Goal: Use online tool/utility: Utilize a website feature to perform a specific function

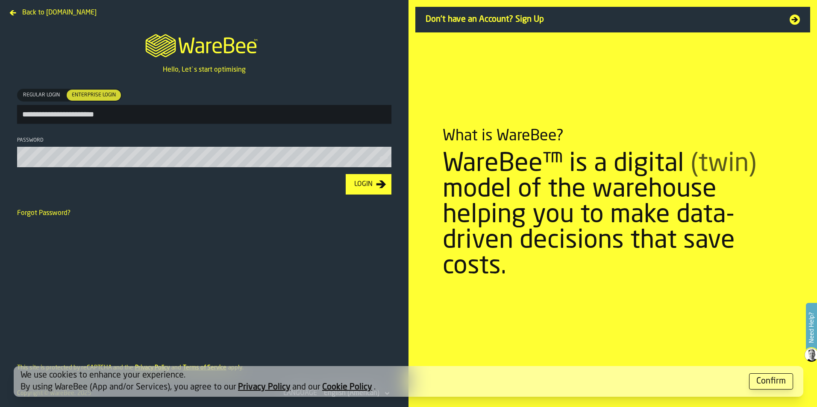
click at [230, 113] on input "**********" at bounding box center [204, 114] width 374 height 19
click at [274, 217] on div "Forgot Password?" at bounding box center [204, 213] width 374 height 10
click at [379, 186] on icon "button-Login" at bounding box center [381, 185] width 10 height 8
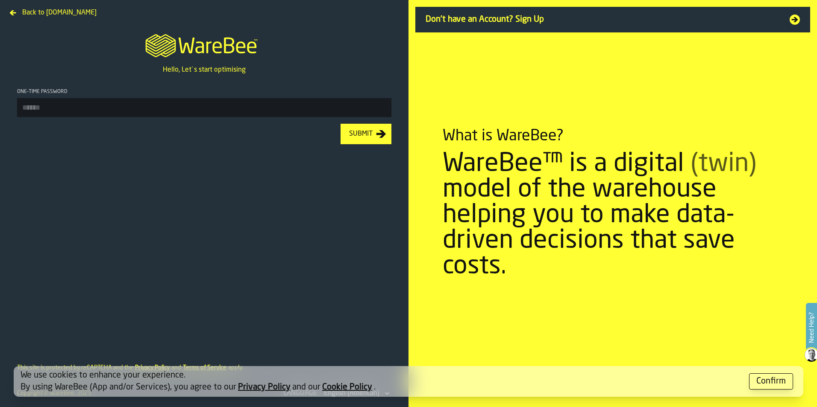
click at [248, 105] on input "One-time Password" at bounding box center [204, 107] width 374 height 19
type input "******"
click at [340, 124] on button "Submit" at bounding box center [365, 134] width 51 height 21
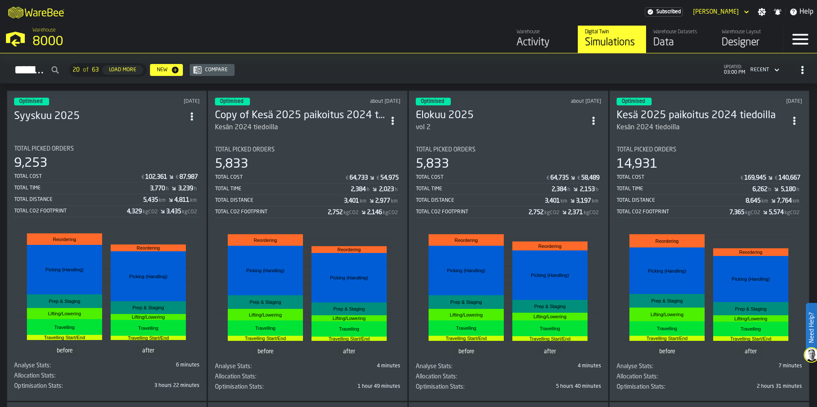
click at [191, 113] on icon "ItemListCard-DashboardItemContainer" at bounding box center [192, 116] width 9 height 9
click at [185, 170] on div "Duplicate" at bounding box center [174, 172] width 44 height 10
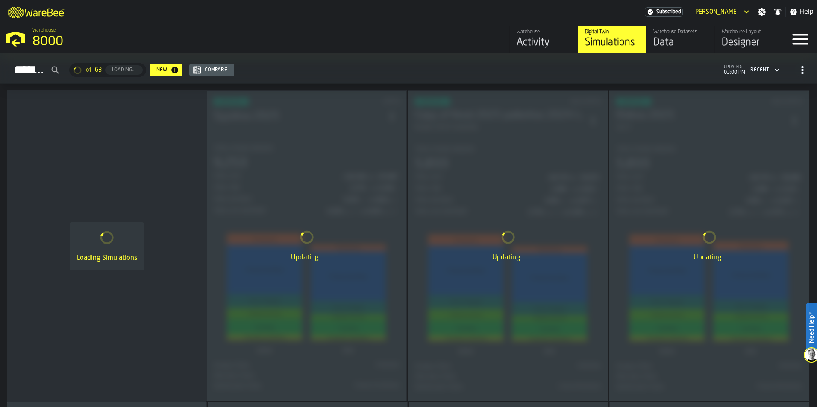
click at [668, 43] on div "Data" at bounding box center [680, 43] width 54 height 14
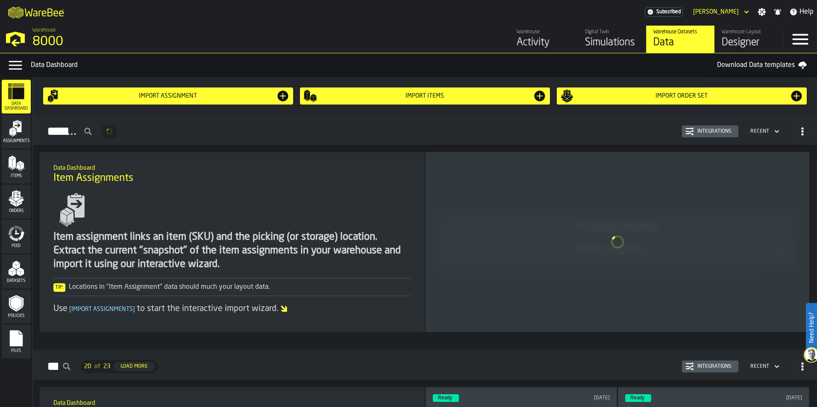
click at [662, 90] on div "Import Order Set" at bounding box center [681, 96] width 243 height 14
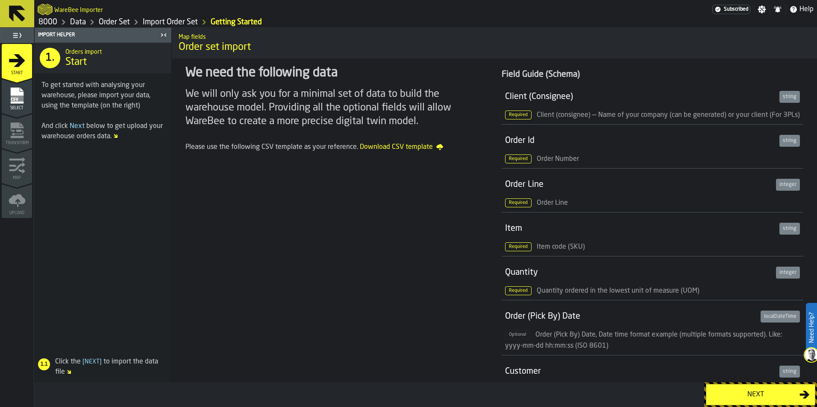
click at [23, 107] on span "Select" at bounding box center [17, 108] width 30 height 5
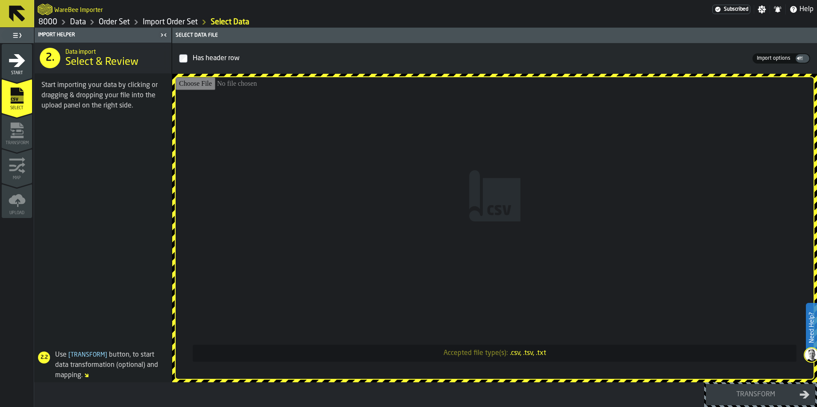
type input "**********"
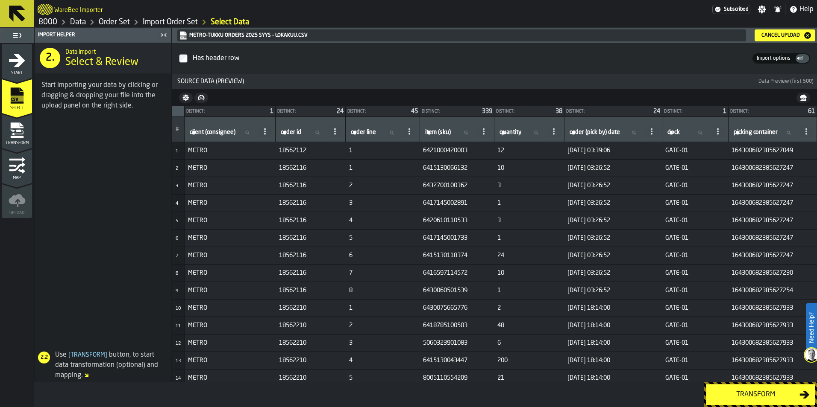
click at [749, 400] on button "Transform" at bounding box center [760, 394] width 109 height 21
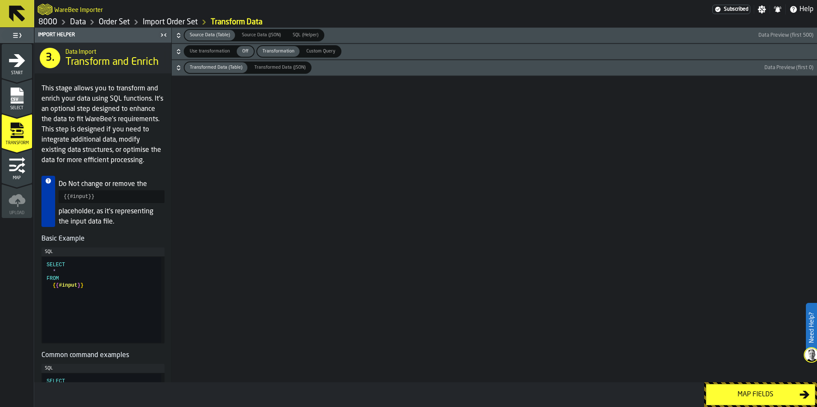
click at [749, 400] on button "Map fields" at bounding box center [760, 394] width 109 height 21
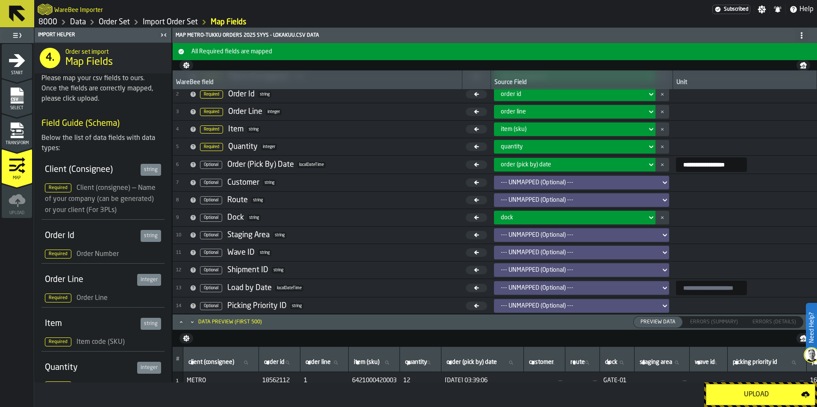
scroll to position [40, 0]
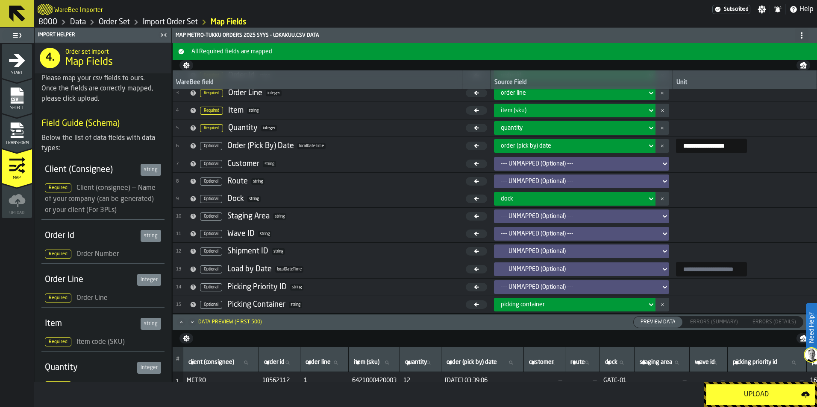
click at [618, 166] on div "--- UNMAPPED (Optional) ---" at bounding box center [579, 164] width 156 height 7
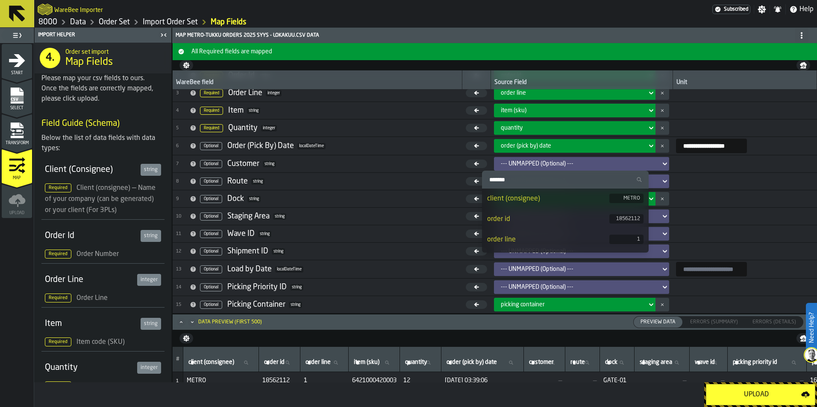
click at [621, 202] on div "METRO" at bounding box center [626, 198] width 34 height 9
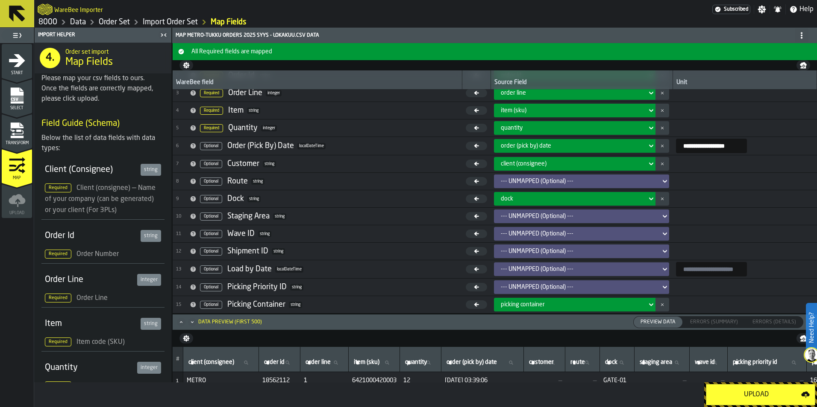
scroll to position [0, 0]
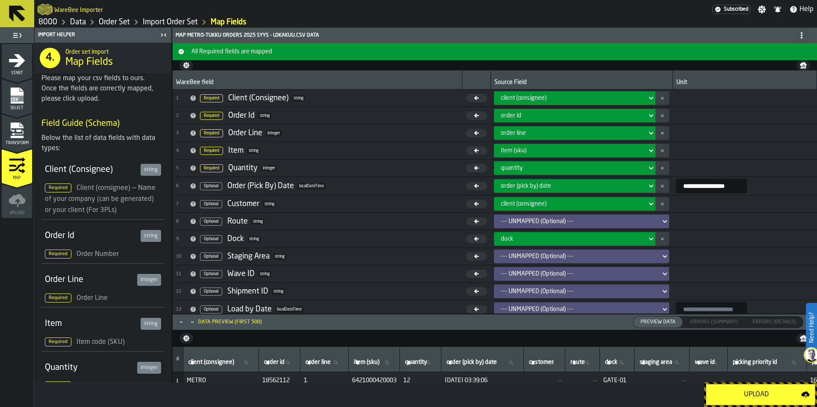
click at [621, 206] on div "client (consignee)" at bounding box center [572, 204] width 143 height 7
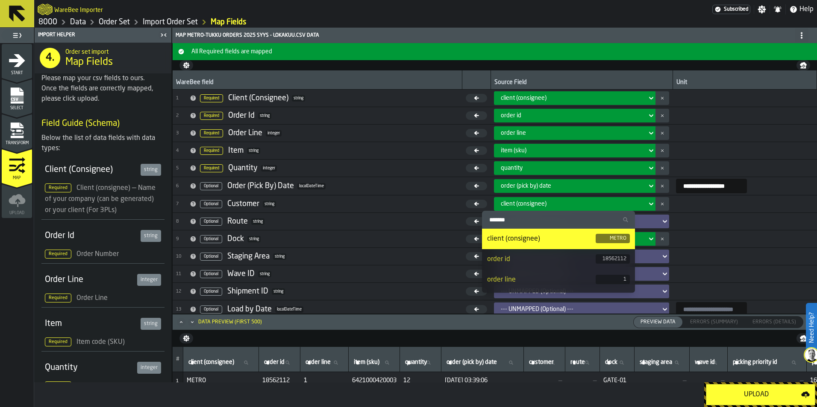
click at [655, 206] on button "button-" at bounding box center [662, 204] width 14 height 14
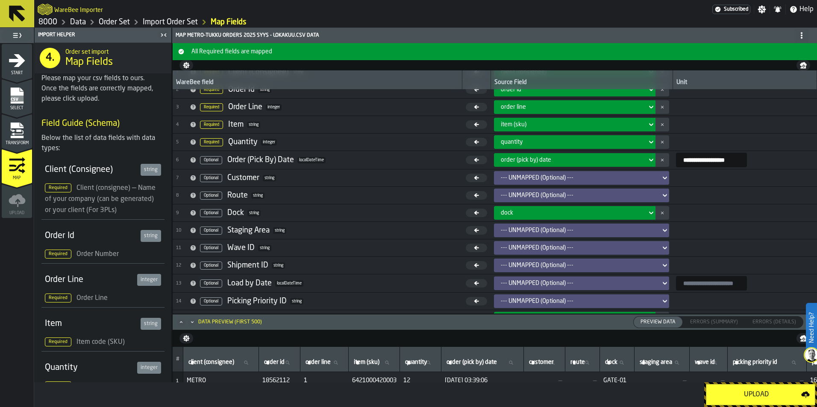
scroll to position [40, 0]
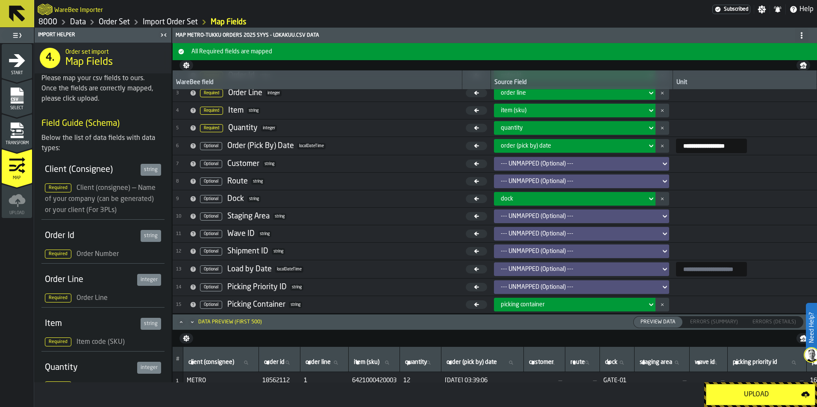
click at [736, 388] on button "Upload" at bounding box center [760, 394] width 109 height 21
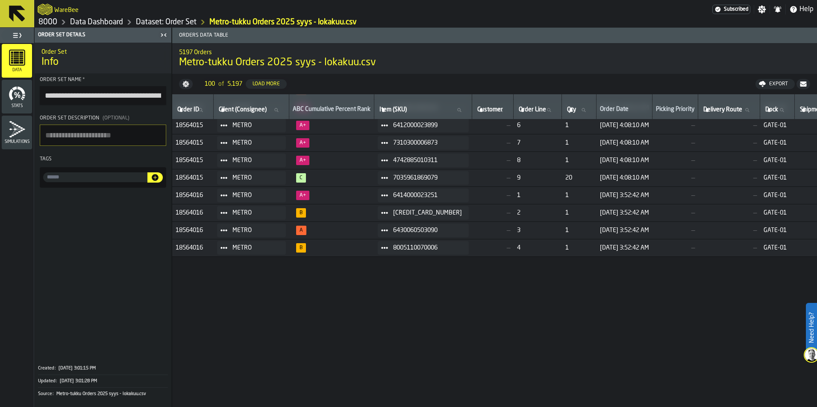
scroll to position [342, 0]
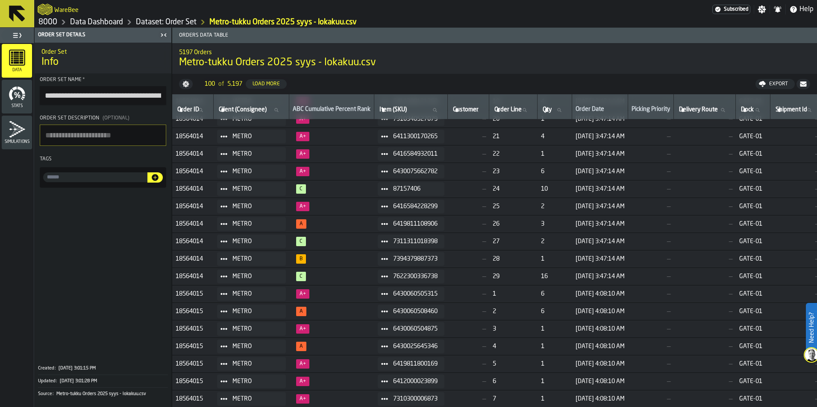
click at [19, 17] on icon at bounding box center [17, 14] width 16 height 16
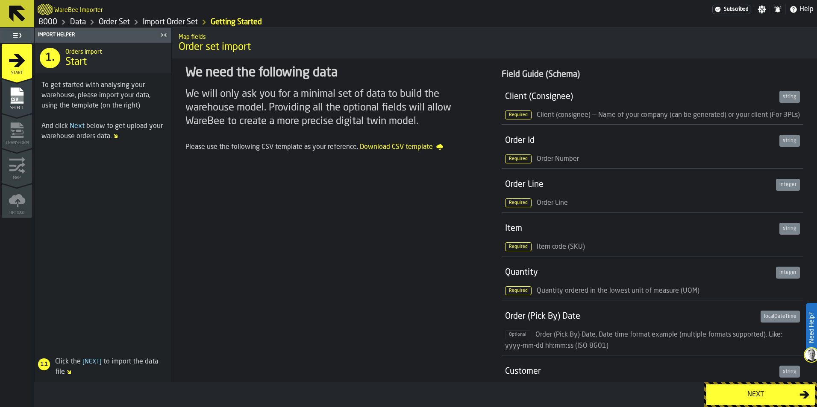
click at [11, 8] on icon at bounding box center [17, 14] width 16 height 16
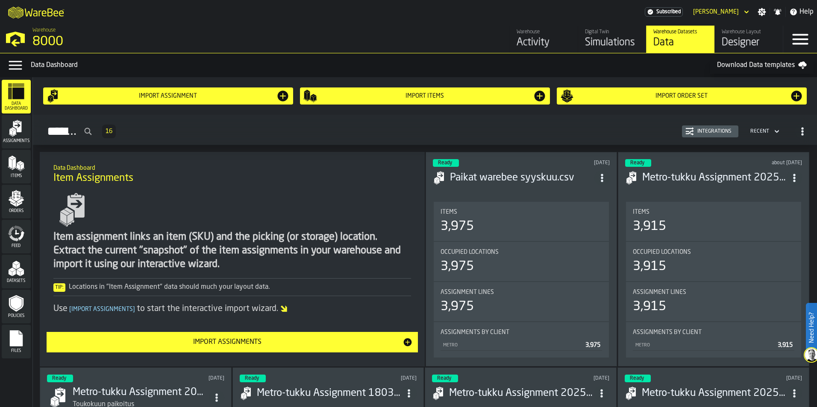
click at [142, 95] on div "Import assignment" at bounding box center [168, 96] width 216 height 7
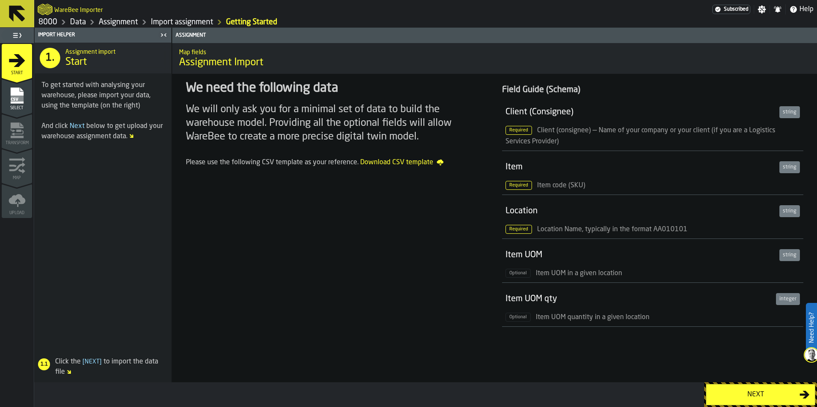
click at [9, 96] on icon "menu Select" at bounding box center [17, 95] width 17 height 17
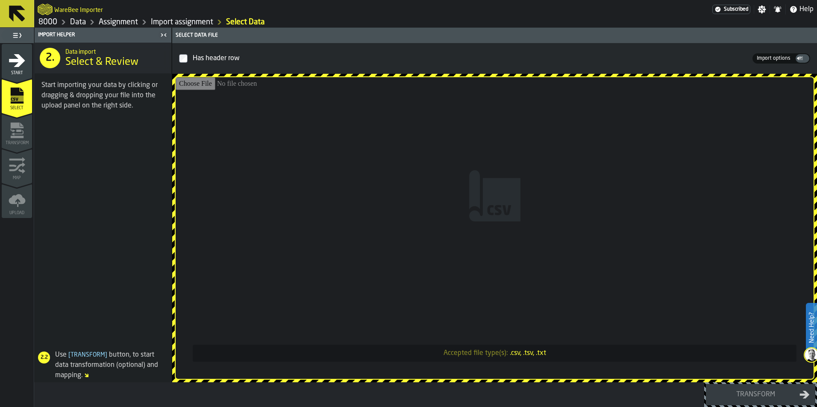
type input "**********"
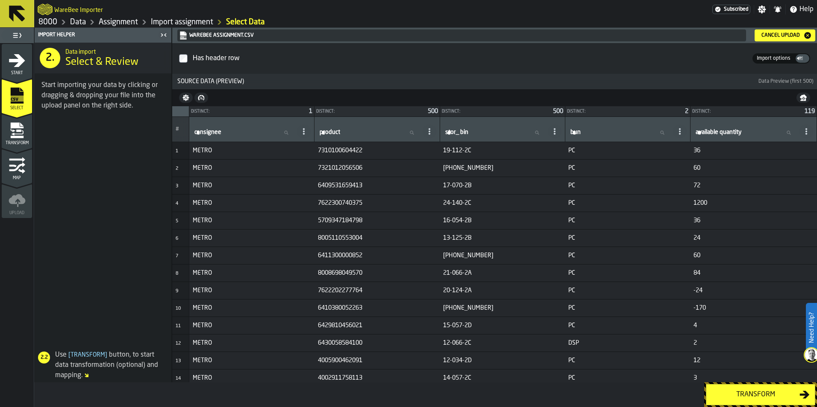
click at [761, 395] on div "Transform" at bounding box center [755, 395] width 88 height 10
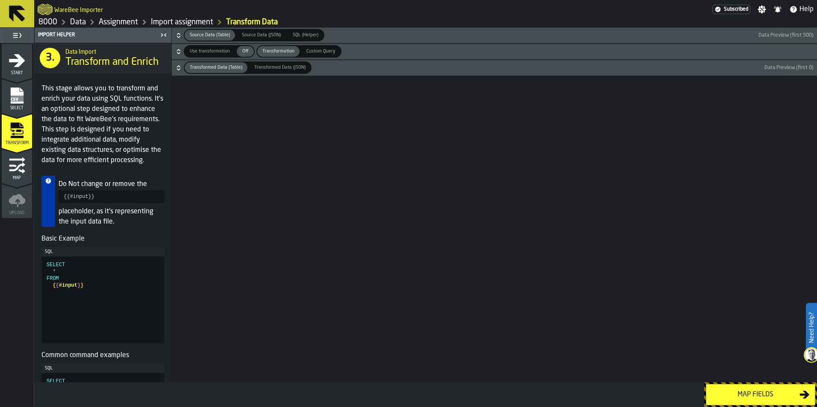
click at [747, 396] on div "Map fields" at bounding box center [755, 395] width 88 height 10
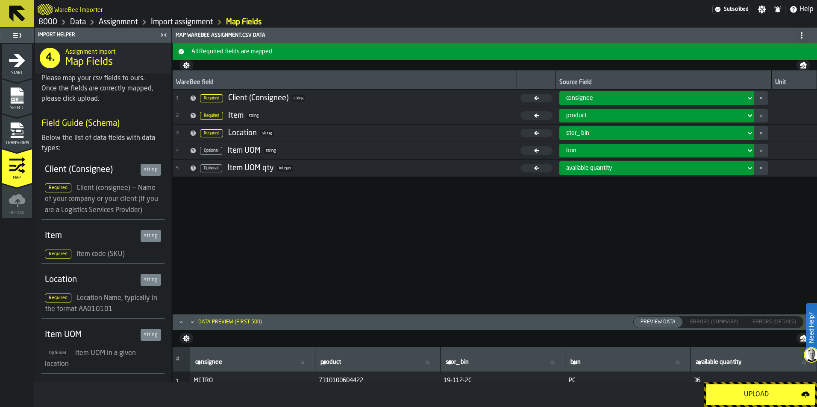
click at [747, 396] on div "Upload" at bounding box center [756, 395] width 90 height 10
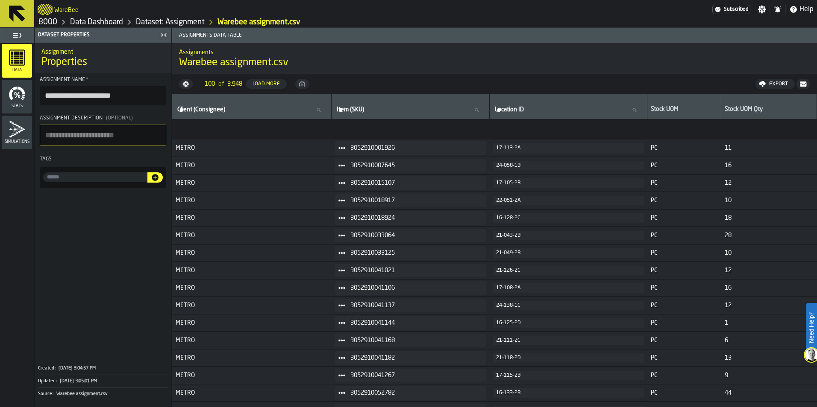
scroll to position [342, 0]
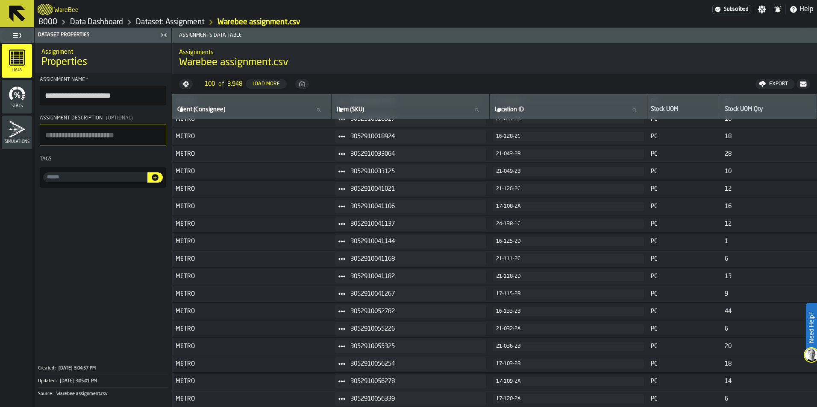
click at [19, 10] on icon at bounding box center [17, 13] width 21 height 21
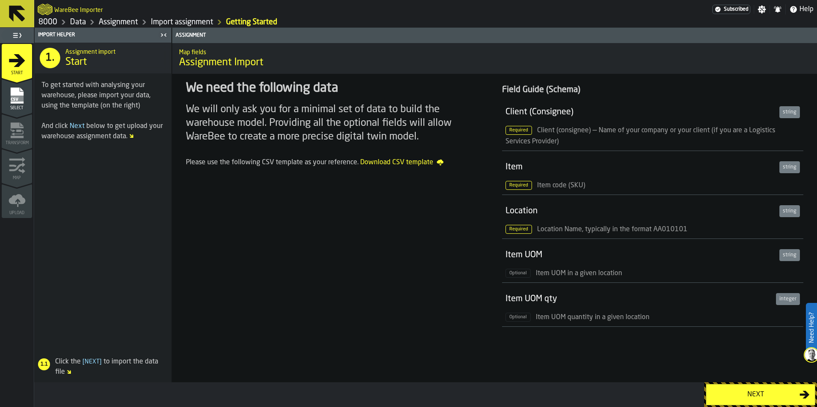
click at [19, 10] on icon at bounding box center [17, 13] width 21 height 21
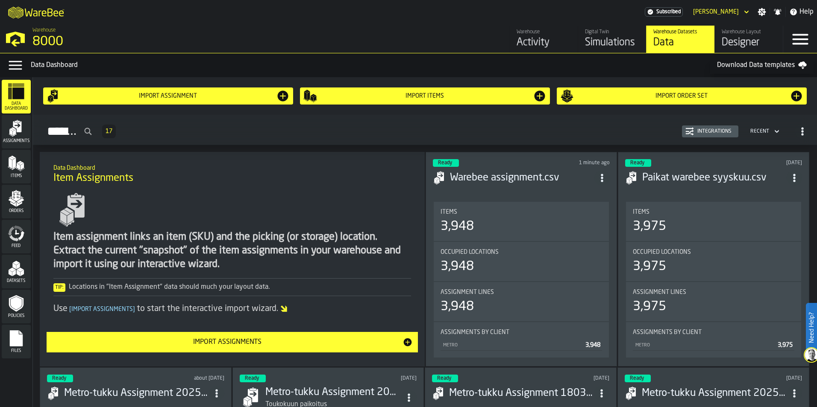
click at [645, 41] on link "Digital Twin Simulations" at bounding box center [611, 39] width 68 height 27
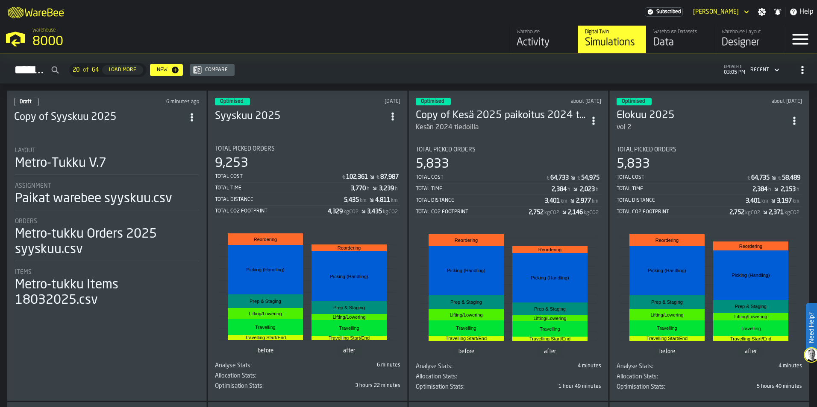
click at [69, 117] on h3 "Copy of Syyskuu 2025" at bounding box center [99, 118] width 170 height 14
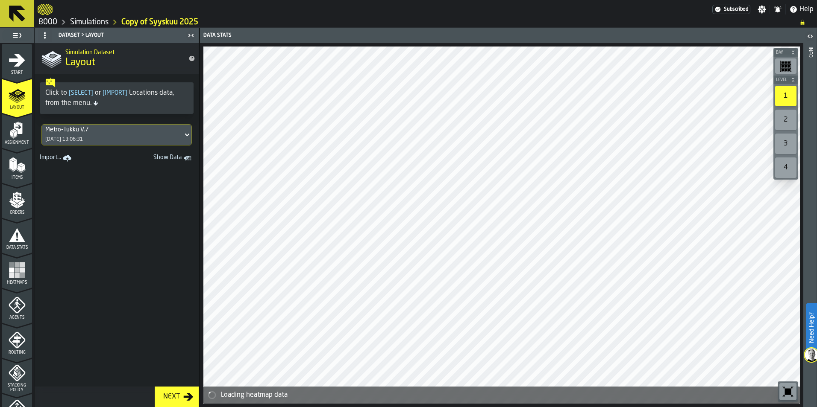
click at [22, 64] on icon "menu Start" at bounding box center [17, 60] width 17 height 17
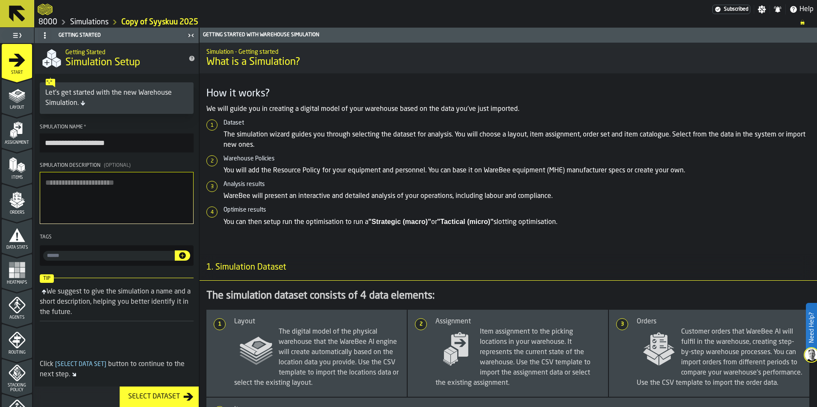
click at [128, 138] on input "**********" at bounding box center [117, 143] width 154 height 19
drag, startPoint x: 136, startPoint y: 146, endPoint x: 32, endPoint y: 142, distance: 103.9
click at [34, 145] on aside "**********" at bounding box center [99, 218] width 199 height 380
type input "*"
type input "**********"
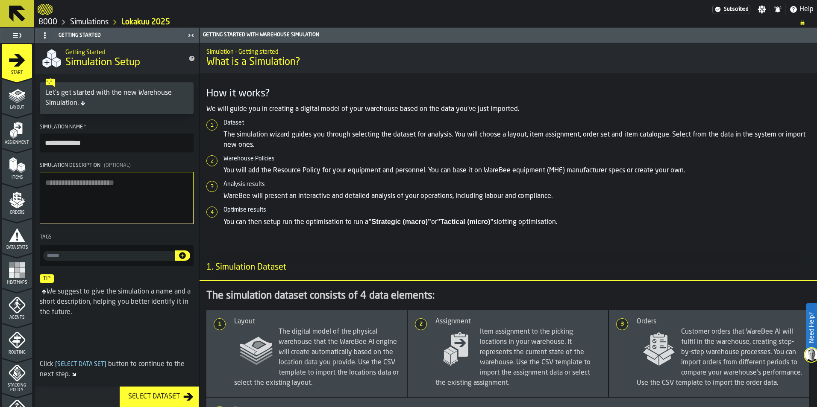
click at [25, 108] on span "Layout" at bounding box center [17, 107] width 30 height 5
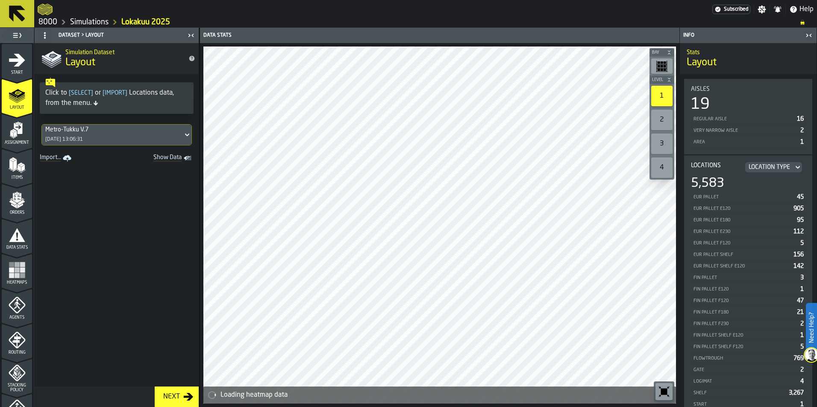
click at [20, 132] on icon "menu Assignment" at bounding box center [18, 128] width 9 height 11
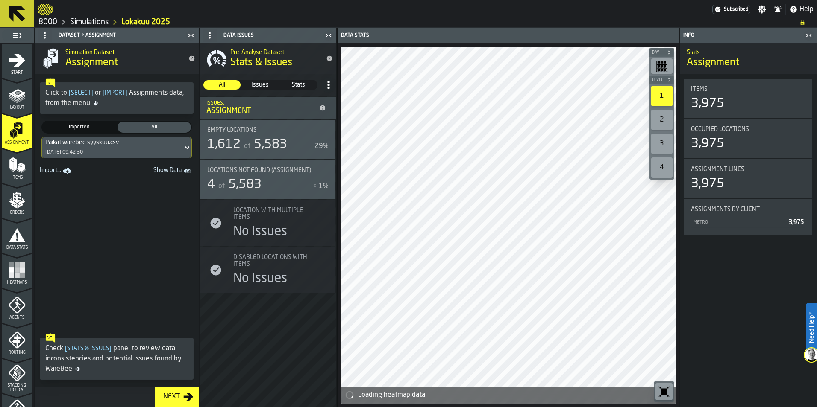
click at [148, 152] on div "Paikat warebee syyskuu.csv [DATE] 09:42:30" at bounding box center [112, 148] width 141 height 21
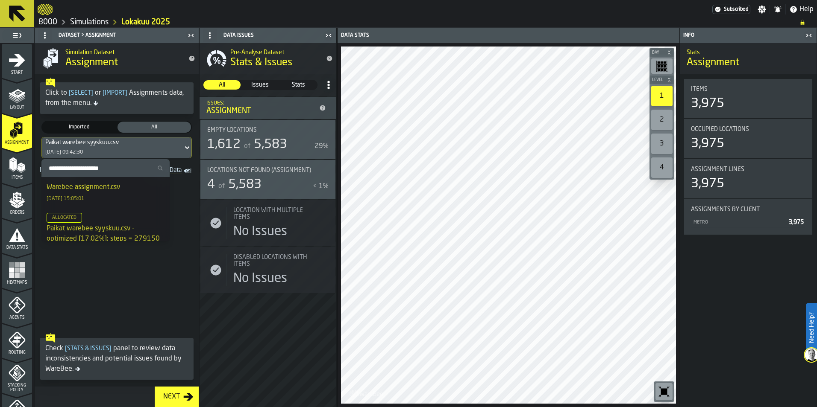
click at [126, 195] on div "Warebee assignment.csv [DATE] 15:05:01" at bounding box center [106, 192] width 118 height 21
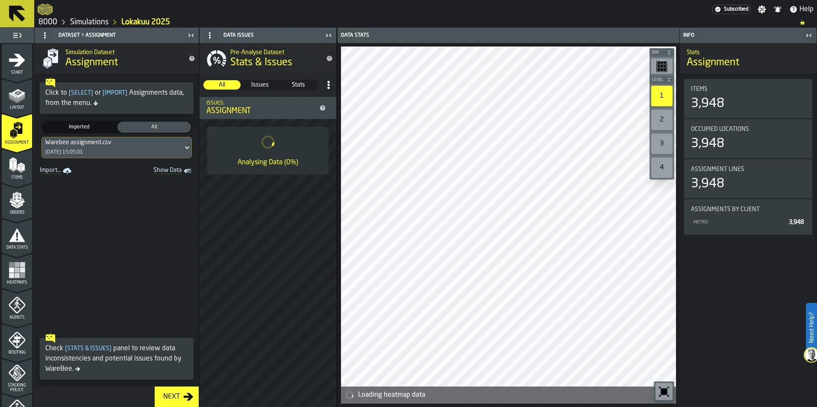
click at [22, 169] on polygon "menu Items" at bounding box center [22, 168] width 3 height 7
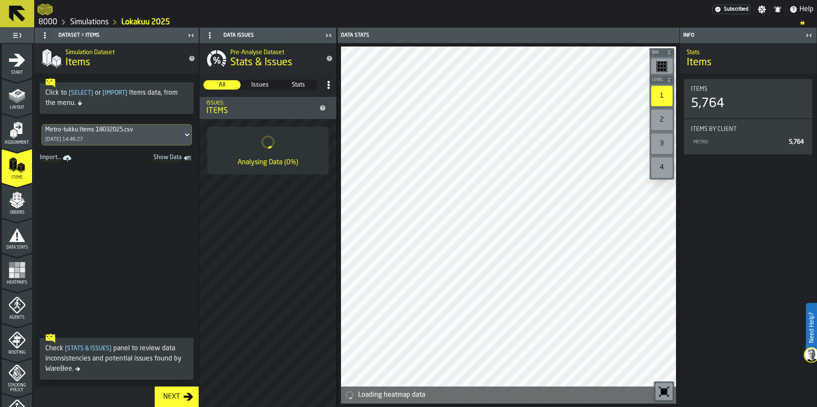
click at [15, 210] on div "Orders" at bounding box center [17, 203] width 30 height 23
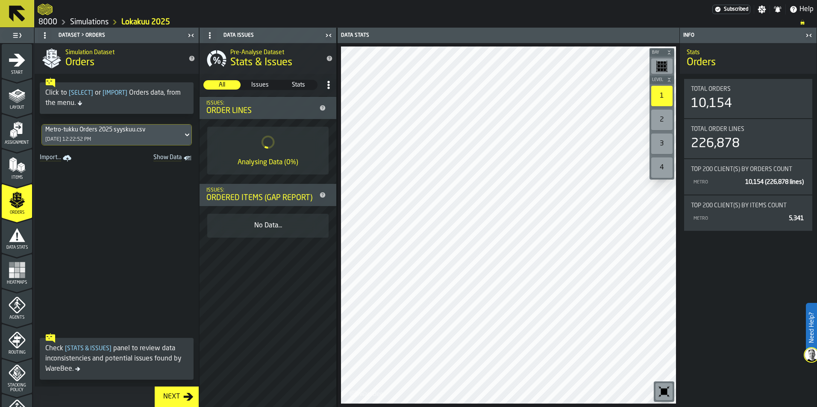
click at [143, 138] on div "Metro-tukku Orders 2025 syyskuu.csv [DATE] 12:22:52 PM" at bounding box center [112, 135] width 141 height 21
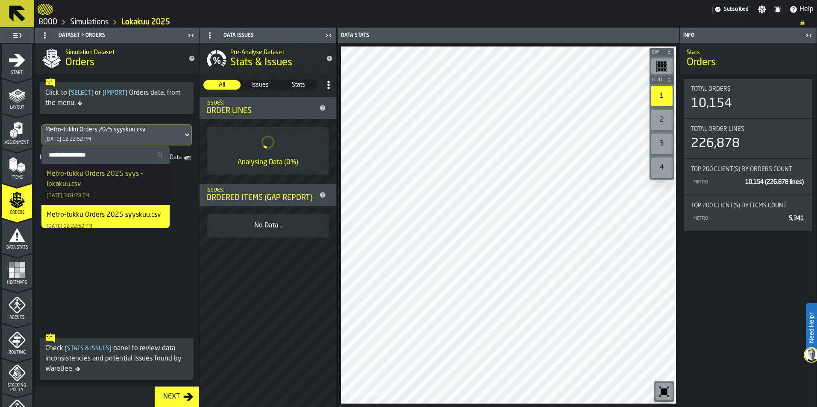
click at [113, 182] on div "Metro-tukku Orders 2025 syys - lokakuu.csv" at bounding box center [106, 179] width 118 height 21
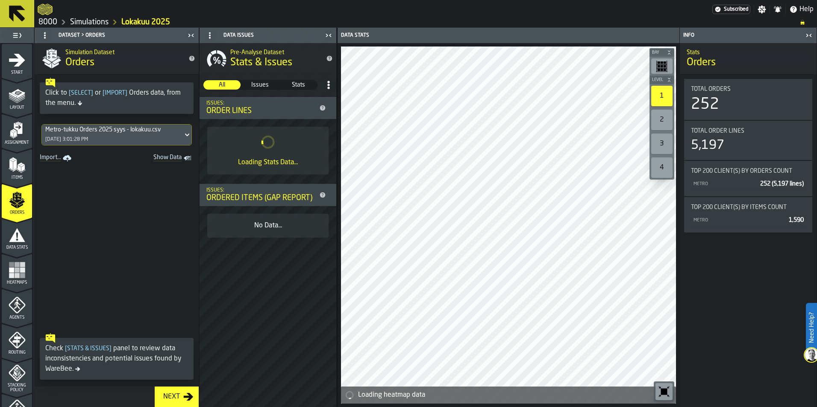
click at [15, 242] on icon "menu Data Stats" at bounding box center [17, 236] width 16 height 14
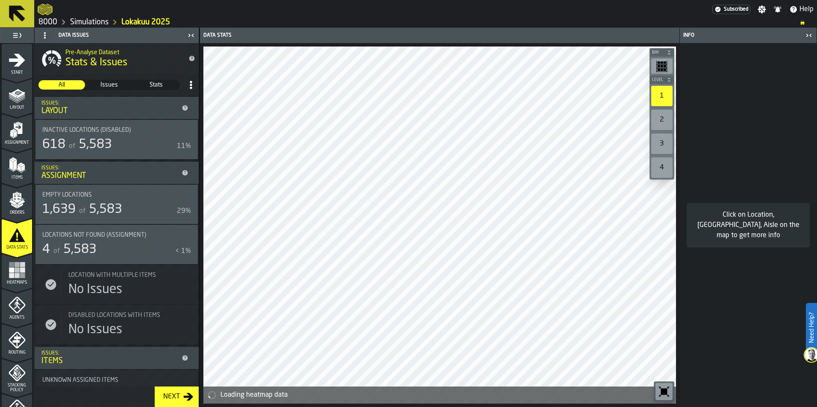
click at [30, 199] on ul "1 Start 2 Layout 3 Assignment 4 Items 5 Orders 6 Data Stats 7 Heatmaps 8 Agents…" at bounding box center [17, 358] width 34 height 631
click at [23, 201] on icon "menu Orders" at bounding box center [17, 200] width 17 height 17
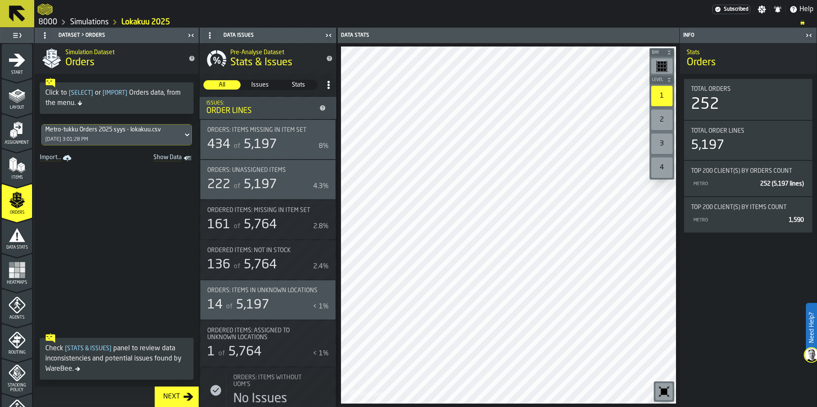
click at [12, 173] on icon "menu Items" at bounding box center [17, 165] width 17 height 17
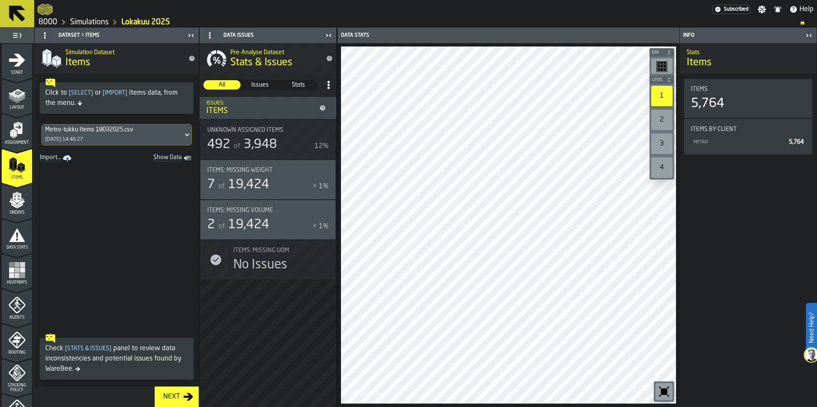
click at [21, 139] on div "Assignment" at bounding box center [17, 133] width 30 height 23
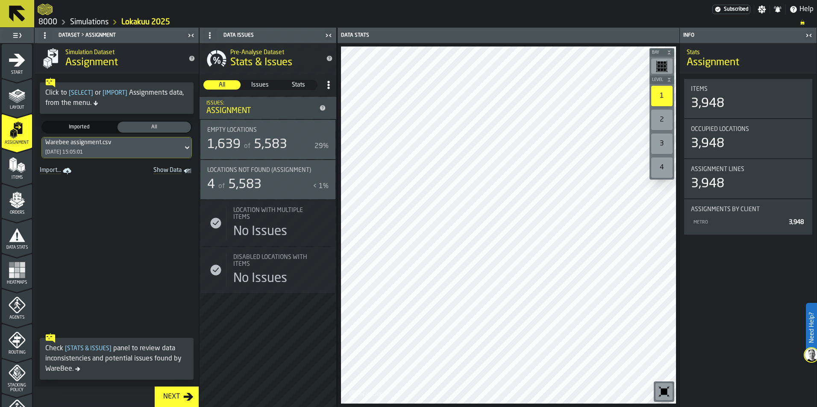
click at [17, 164] on polygon "menu Items" at bounding box center [19, 164] width 5 height 3
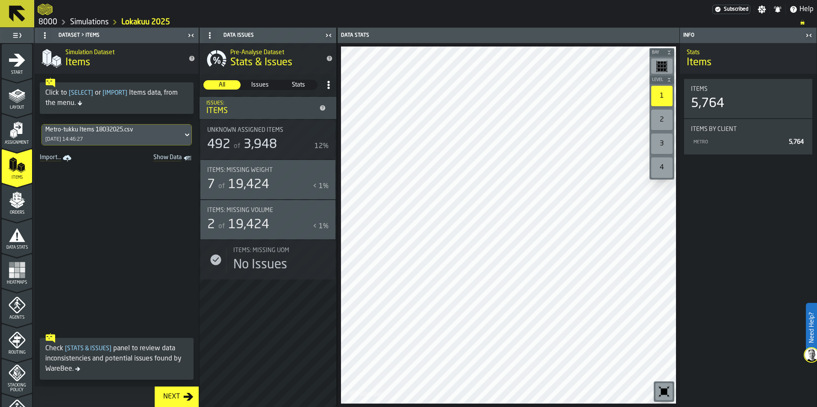
click at [20, 199] on icon "menu Orders" at bounding box center [16, 198] width 9 height 10
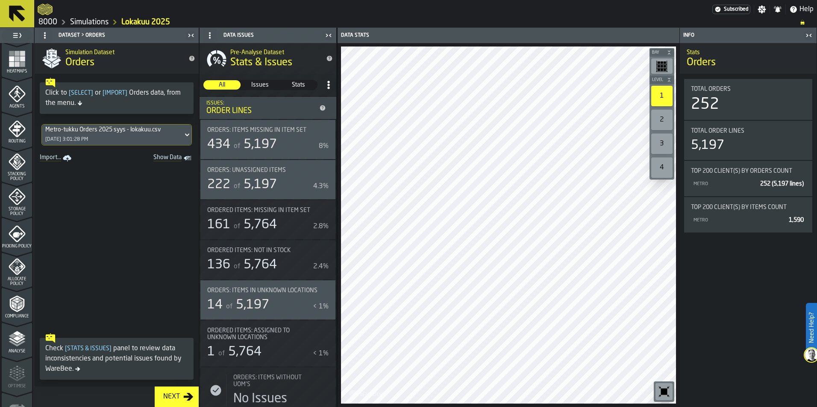
scroll to position [267, 0]
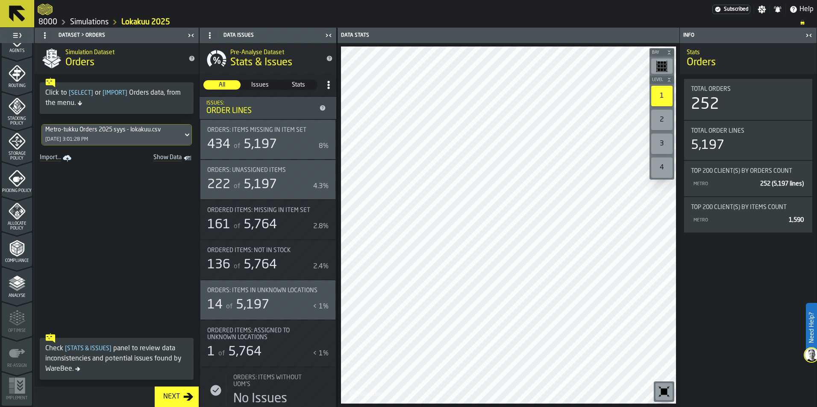
click at [9, 283] on icon "menu Analyse" at bounding box center [17, 283] width 17 height 17
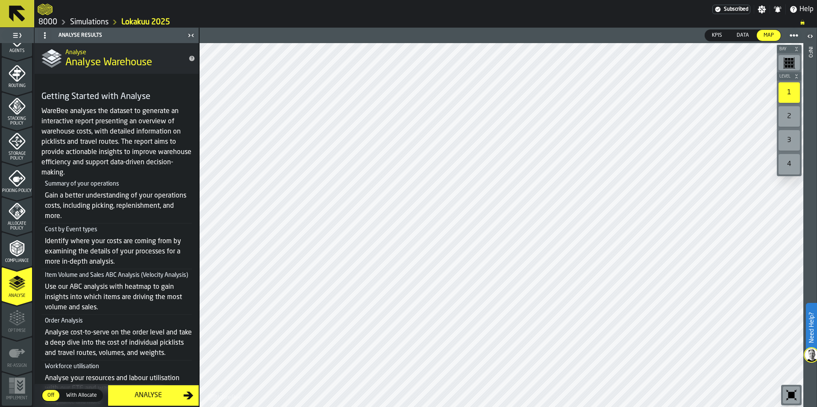
click at [152, 392] on div "Analyse" at bounding box center [148, 396] width 70 height 10
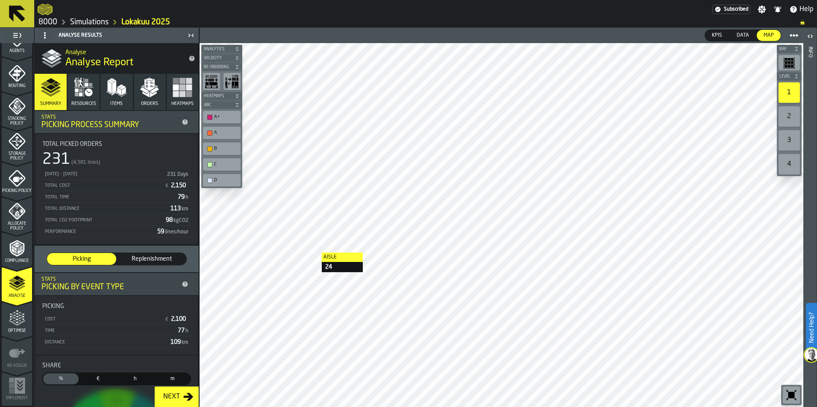
scroll to position [43, 0]
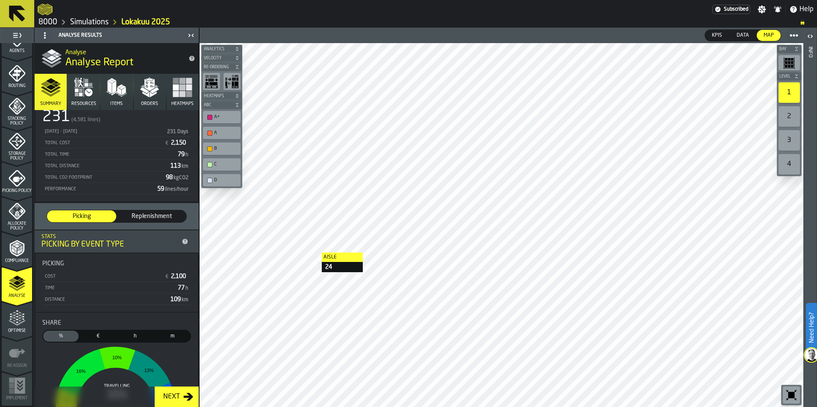
click at [25, 328] on div "Optimise" at bounding box center [17, 321] width 30 height 23
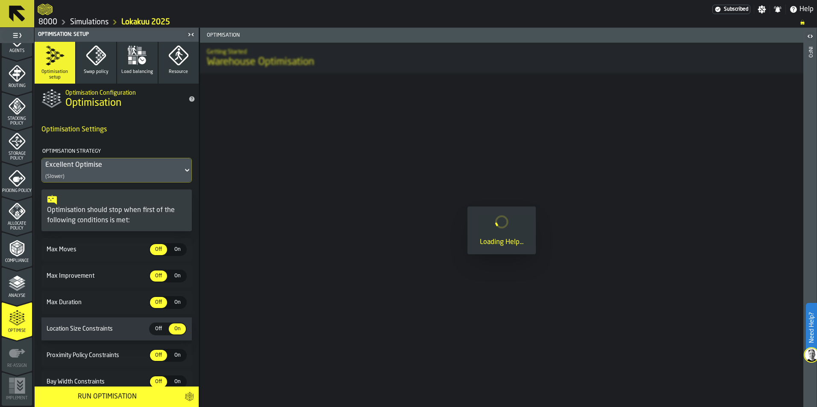
click at [120, 164] on div "Excellent Optimise" at bounding box center [112, 165] width 134 height 10
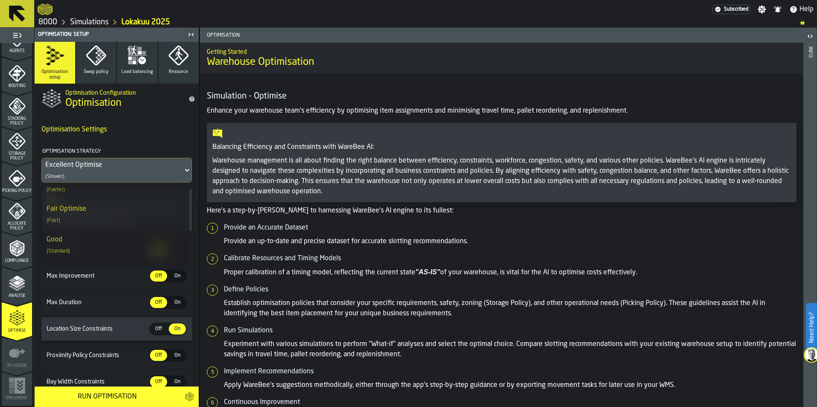
scroll to position [167, 0]
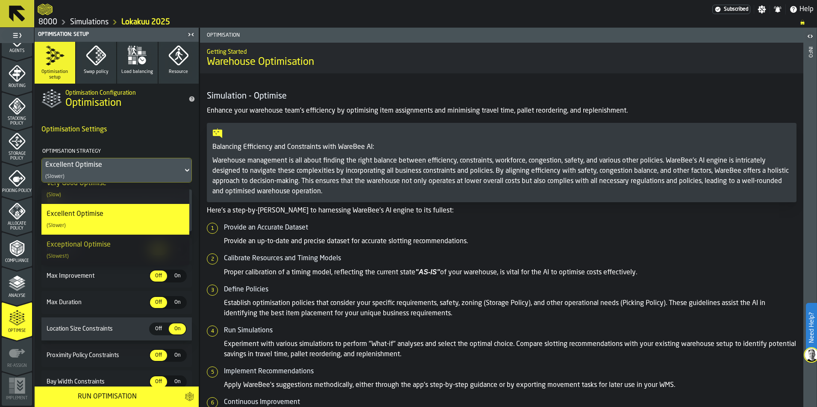
click at [131, 219] on div "Excellent Optimise (Slower)" at bounding box center [116, 219] width 138 height 21
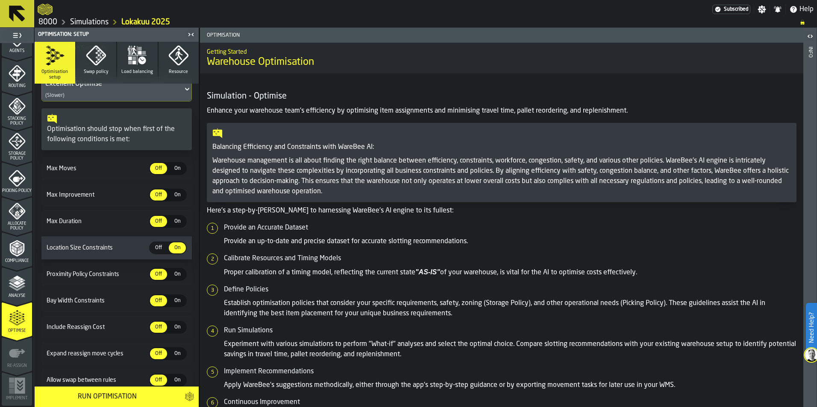
scroll to position [0, 0]
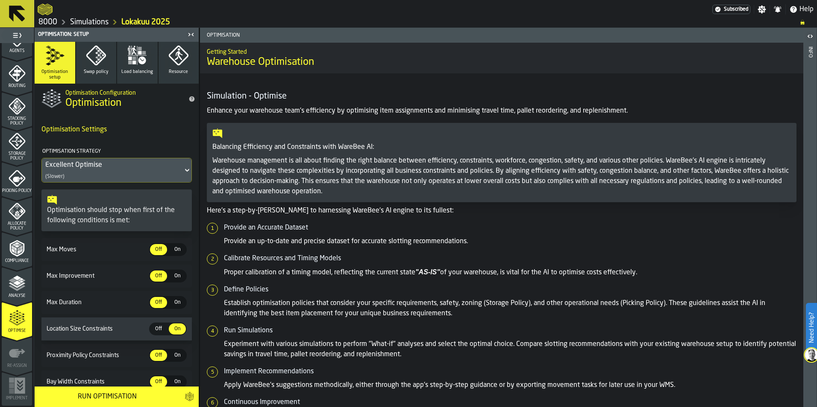
click at [119, 169] on div "Excellent Optimise" at bounding box center [112, 165] width 134 height 10
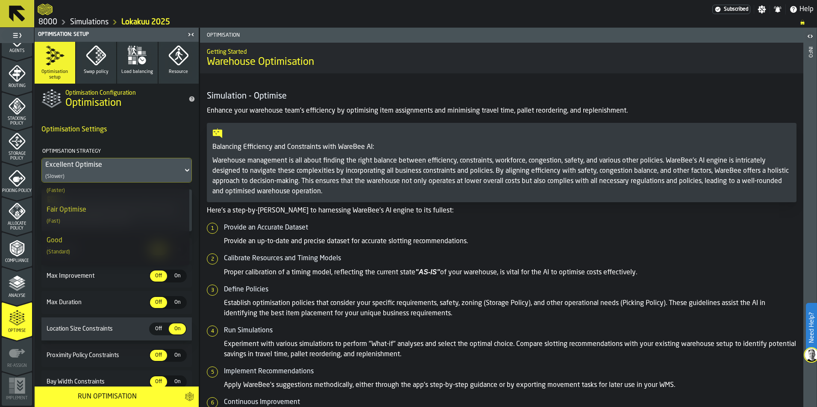
scroll to position [167, 0]
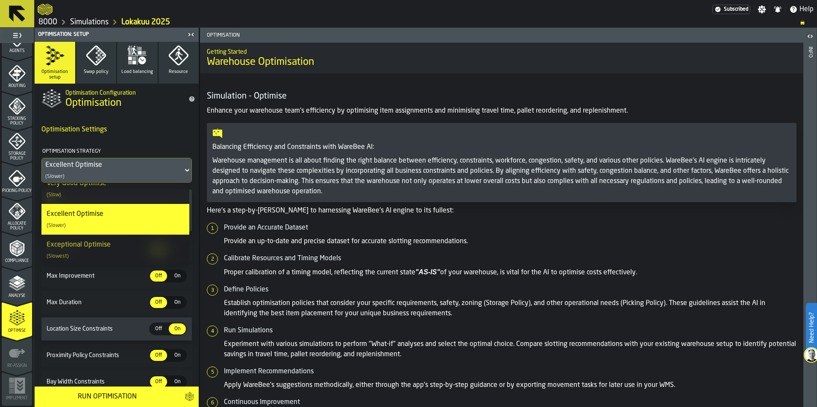
click at [103, 248] on div "Exceptional Optimise" at bounding box center [79, 245] width 64 height 10
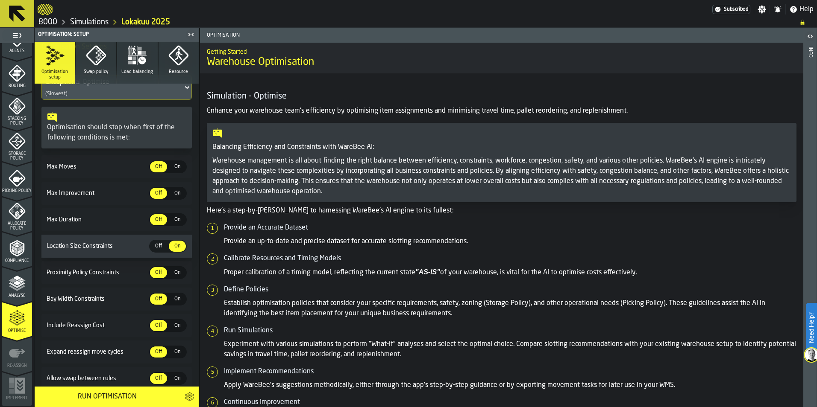
scroll to position [145, 0]
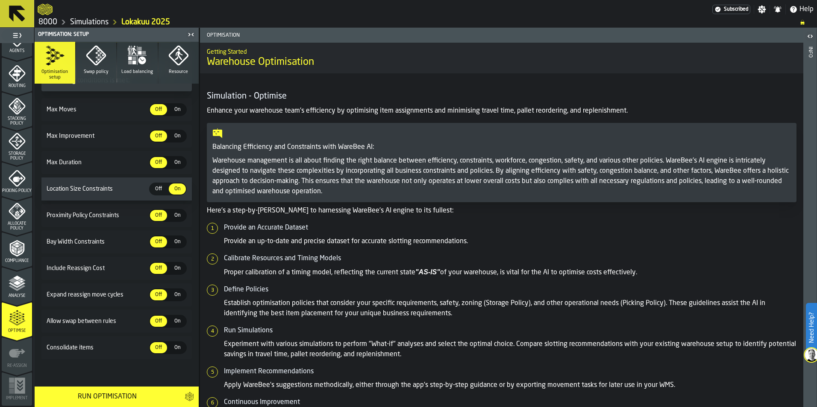
click at [142, 396] on div "Run Optimisation" at bounding box center [107, 397] width 135 height 10
